Goal: Task Accomplishment & Management: Understand process/instructions

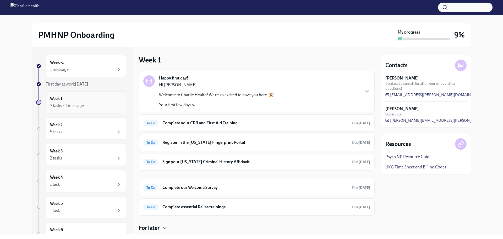
click at [88, 99] on div "Week 1 7 tasks • 1 message" at bounding box center [86, 102] width 72 height 13
click at [57, 100] on h6 "Week 1" at bounding box center [56, 99] width 12 height 6
click at [116, 70] on icon "button" at bounding box center [119, 69] width 6 height 6
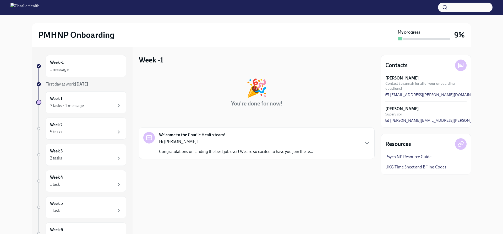
click at [243, 148] on div "Hi Larissa! Congratulations on landing the best job ever! We are so excited to …" at bounding box center [236, 147] width 154 height 16
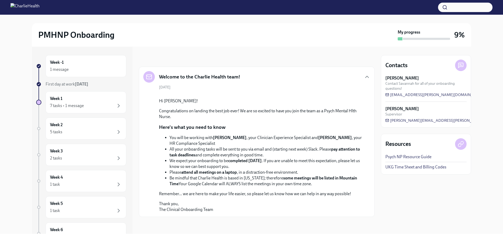
scroll to position [118, 0]
click at [92, 98] on div "Week 1 7 tasks • 1 message" at bounding box center [86, 102] width 72 height 13
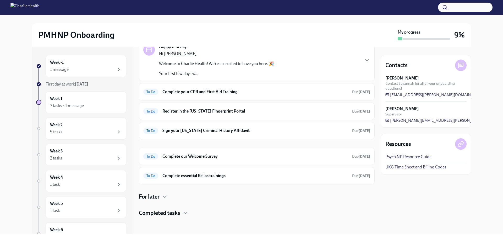
click at [210, 69] on div "Hi Larissa, Welcome to Charlie Health! We’re so excited to have you here. 🎉 You…" at bounding box center [216, 64] width 115 height 26
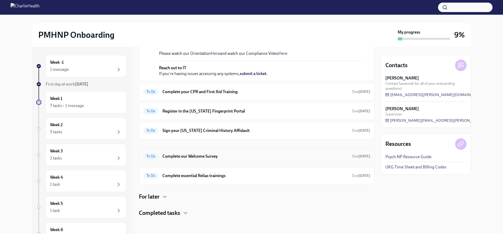
scroll to position [230, 0]
click at [224, 96] on div "To Do Complete your CPR and First Aid Training Due in 8 days" at bounding box center [256, 91] width 227 height 8
click at [232, 182] on div "To Do Complete essential Relias trainings Due [DATE]" at bounding box center [257, 175] width 236 height 17
click at [217, 174] on h6 "Complete essential Relias trainings" at bounding box center [254, 176] width 185 height 6
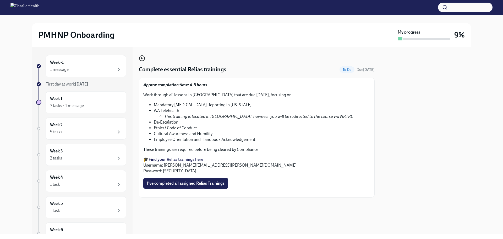
click at [143, 58] on icon "button" at bounding box center [142, 58] width 2 height 0
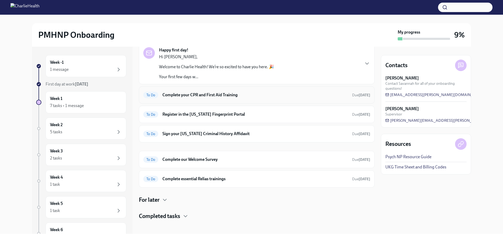
scroll to position [31, 0]
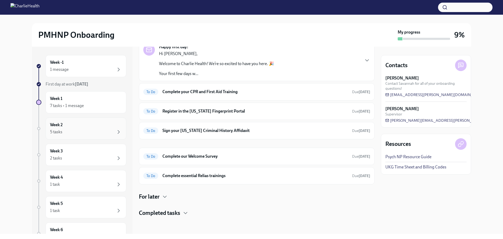
click at [91, 124] on div "Week 2 5 tasks" at bounding box center [86, 128] width 72 height 13
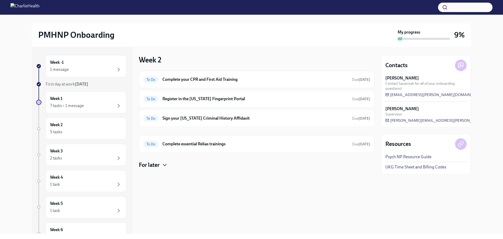
click at [163, 165] on icon "button" at bounding box center [165, 165] width 6 height 6
click at [91, 127] on div "Week 2 5 tasks" at bounding box center [86, 128] width 72 height 13
click at [60, 132] on div "5 tasks" at bounding box center [56, 132] width 12 height 6
click at [61, 153] on h6 "Week 3" at bounding box center [56, 151] width 13 height 6
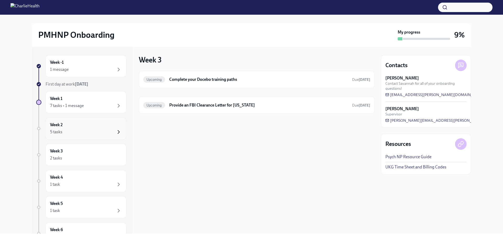
click at [116, 130] on icon "button" at bounding box center [119, 132] width 6 height 6
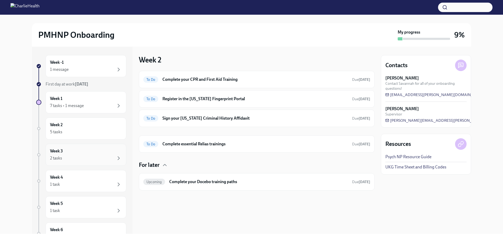
click at [114, 155] on div "Week 3 2 tasks" at bounding box center [86, 154] width 72 height 13
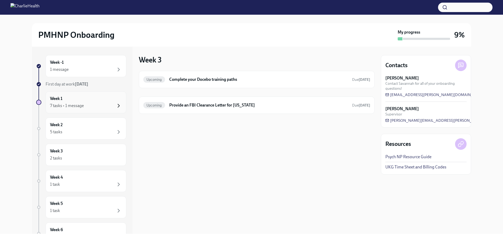
click at [116, 107] on icon "button" at bounding box center [119, 105] width 6 height 6
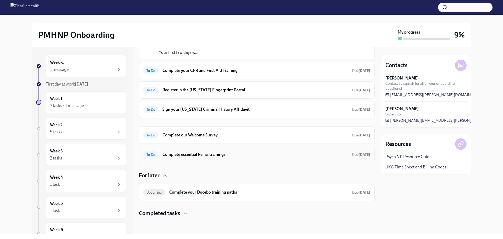
scroll to position [53, 0]
drag, startPoint x: 117, startPoint y: 70, endPoint x: 121, endPoint y: 73, distance: 5.2
click at [117, 70] on icon "button" at bounding box center [119, 69] width 6 height 6
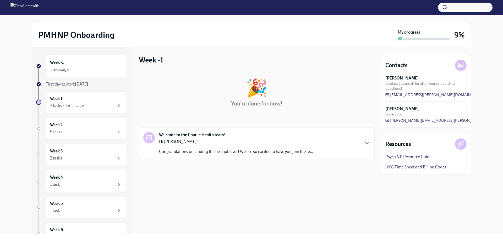
click at [213, 134] on strong "Welcome to the Charlie Health team!" at bounding box center [192, 135] width 67 height 6
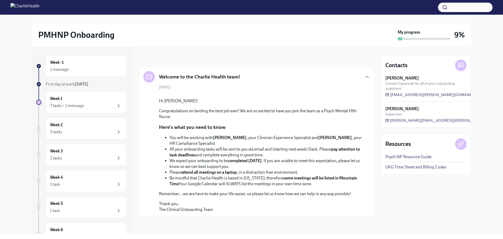
scroll to position [118, 0]
click at [116, 107] on icon "button" at bounding box center [119, 105] width 6 height 6
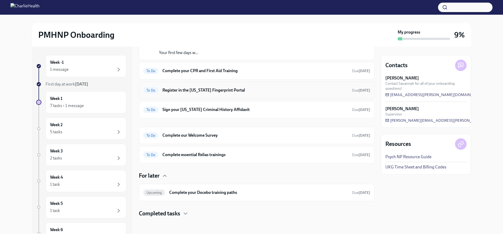
scroll to position [53, 0]
drag, startPoint x: 185, startPoint y: 211, endPoint x: 193, endPoint y: 210, distance: 8.2
click at [185, 211] on icon "button" at bounding box center [185, 213] width 6 height 6
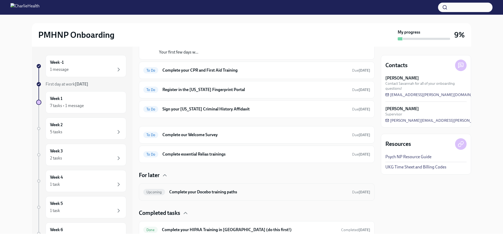
scroll to position [74, 0]
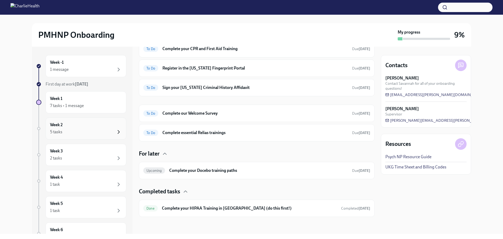
click at [116, 133] on icon "button" at bounding box center [119, 132] width 6 height 6
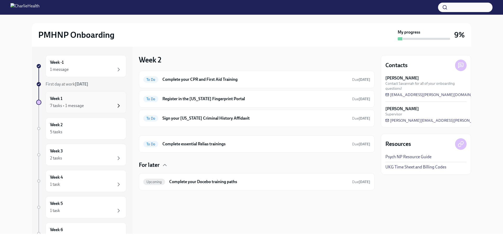
click at [117, 106] on icon "button" at bounding box center [119, 105] width 6 height 6
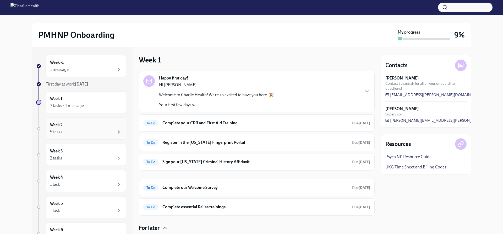
click at [116, 129] on icon "button" at bounding box center [119, 132] width 6 height 6
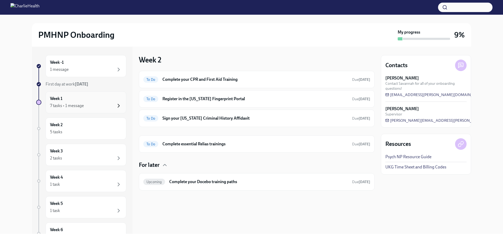
click at [116, 106] on icon "button" at bounding box center [119, 105] width 6 height 6
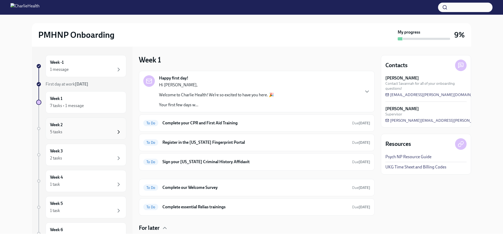
click at [116, 134] on icon "button" at bounding box center [119, 132] width 6 height 6
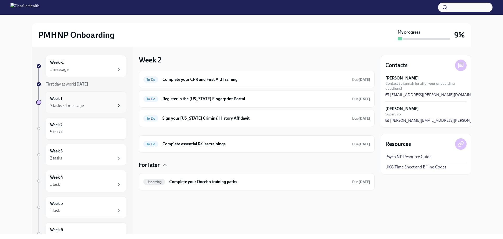
click at [116, 102] on icon "button" at bounding box center [119, 105] width 6 height 6
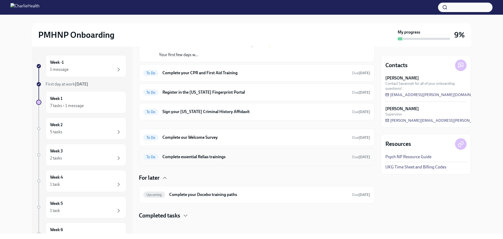
scroll to position [52, 0]
